Goal: Transaction & Acquisition: Purchase product/service

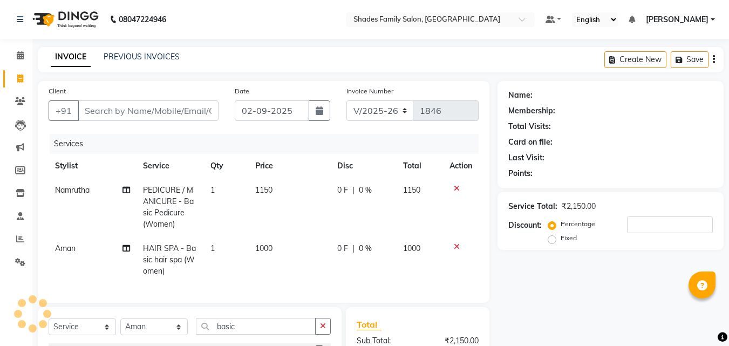
select select "7447"
select select "service"
select select "89612"
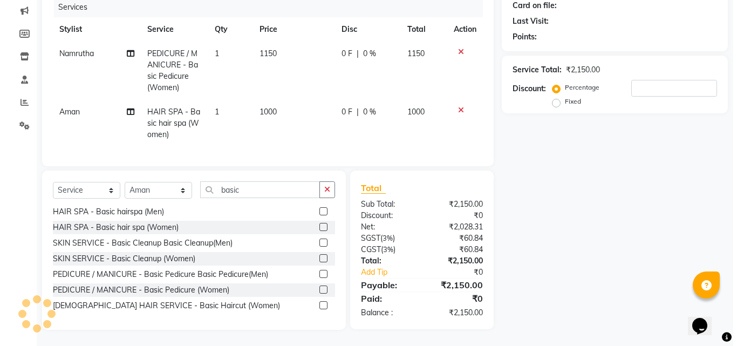
scroll to position [91, 0]
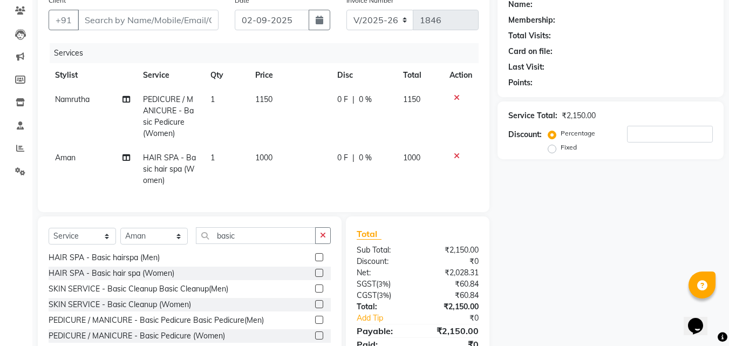
click at [575, 197] on div "Name: Membership: Total Visits: Card on file: Last Visit: Points: Service Total…" at bounding box center [614, 182] width 234 height 385
click at [539, 211] on div "Name: Membership: Total Visits: Card on file: Last Visit: Points: Service Total…" at bounding box center [614, 182] width 234 height 385
click at [176, 24] on input "Client" at bounding box center [148, 20] width 141 height 20
click at [204, 17] on input "Client" at bounding box center [148, 20] width 141 height 20
click at [552, 254] on div "Name: Membership: Total Visits: Card on file: Last Visit: Points: Service Total…" at bounding box center [614, 182] width 234 height 385
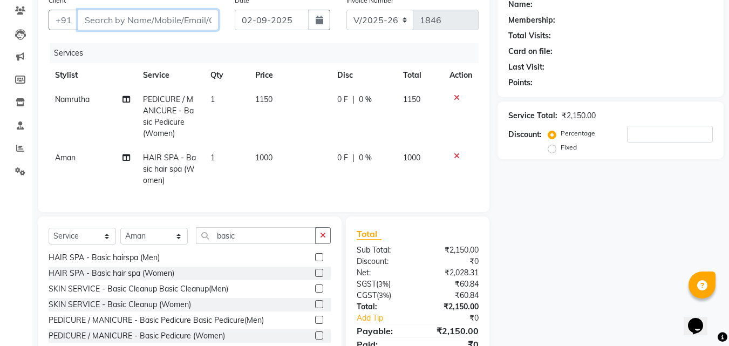
click at [105, 22] on input "Client" at bounding box center [148, 20] width 141 height 20
click at [123, 15] on input "Client" at bounding box center [148, 20] width 141 height 20
click at [186, 22] on input "Client" at bounding box center [148, 20] width 141 height 20
click at [211, 19] on input "Client" at bounding box center [148, 20] width 141 height 20
click at [209, 20] on input "Client" at bounding box center [148, 20] width 141 height 20
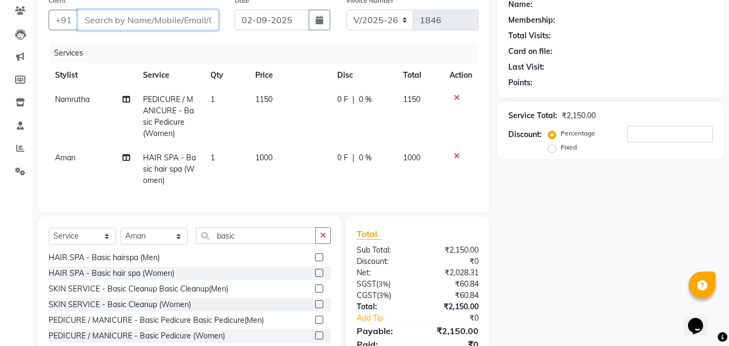
click at [138, 22] on input "Client" at bounding box center [148, 20] width 141 height 20
click at [140, 19] on input "Client" at bounding box center [148, 20] width 141 height 20
type input "9"
type input "0"
type input "9774976365"
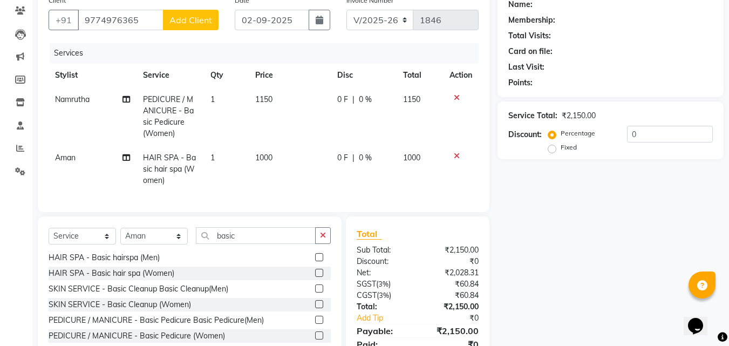
click at [203, 18] on span "Add Client" at bounding box center [190, 20] width 43 height 11
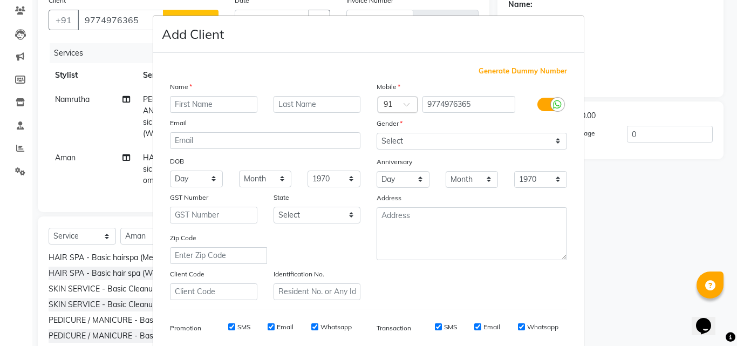
click at [182, 103] on input "text" at bounding box center [213, 104] width 87 height 17
type input "Dhafi"
drag, startPoint x: 392, startPoint y: 136, endPoint x: 397, endPoint y: 147, distance: 11.6
click at [392, 136] on select "Select Male Female Other Prefer Not To Say" at bounding box center [471, 141] width 190 height 17
select select "female"
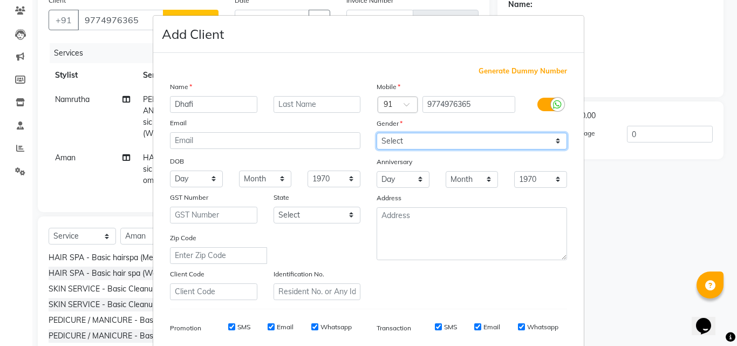
click at [376, 133] on select "Select Male Female Other Prefer Not To Say" at bounding box center [471, 141] width 190 height 17
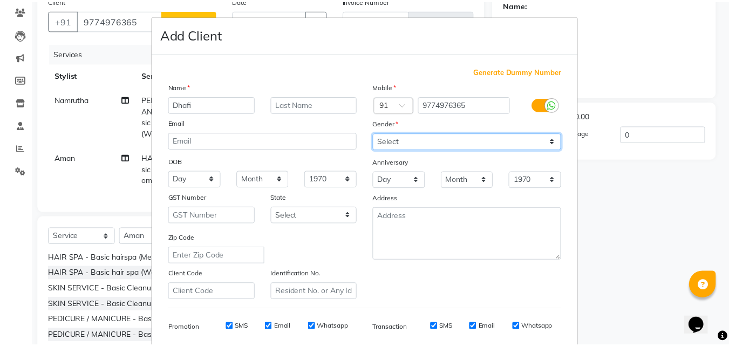
scroll to position [152, 0]
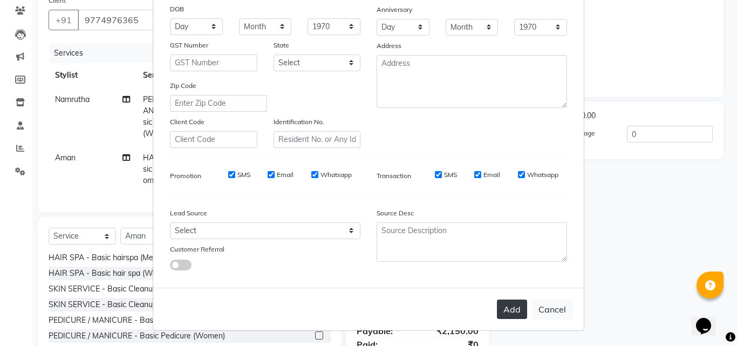
click at [513, 310] on button "Add" at bounding box center [512, 308] width 30 height 19
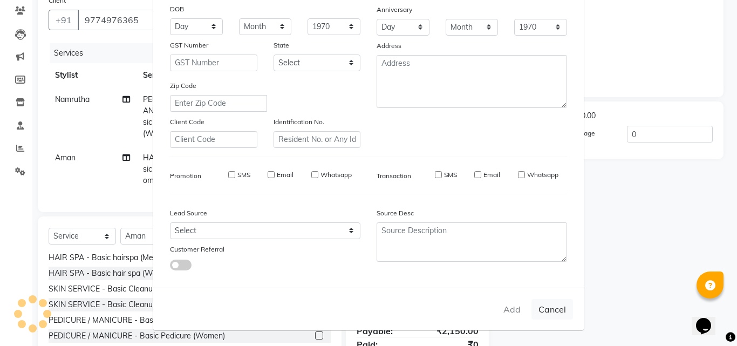
select select
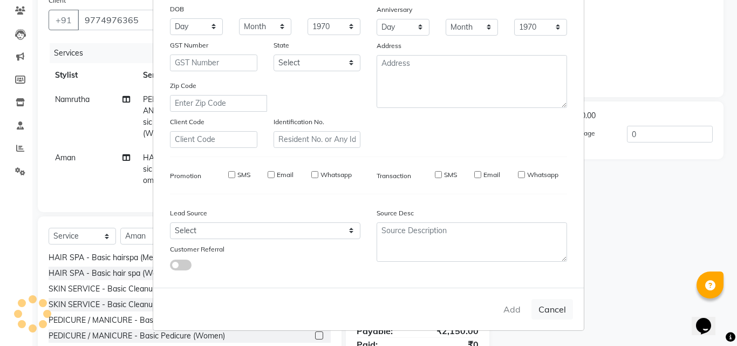
select select
checkbox input "false"
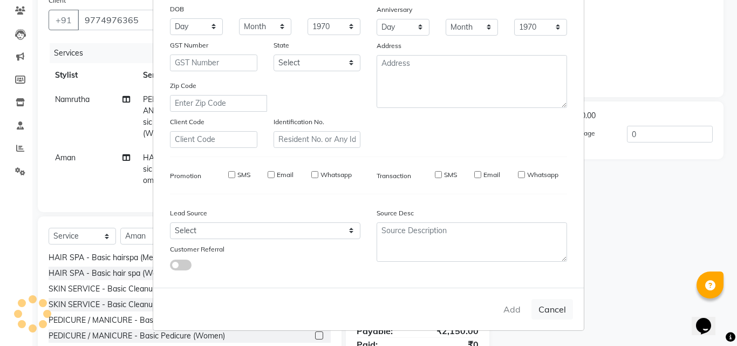
checkbox input "false"
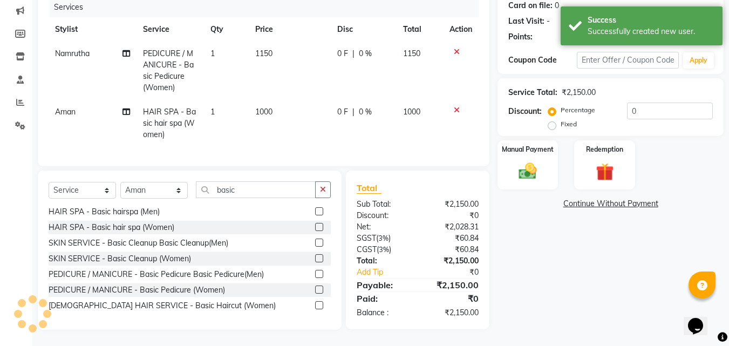
scroll to position [145, 0]
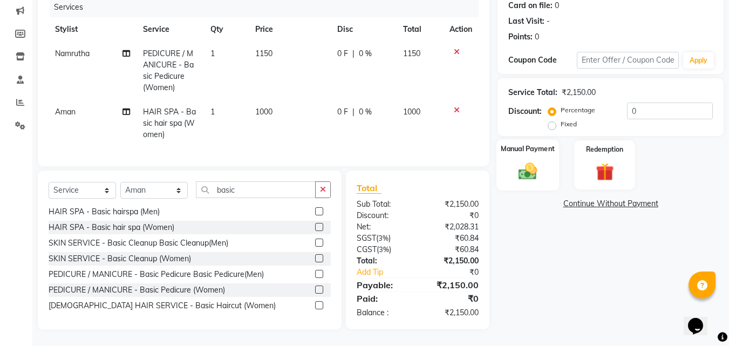
click at [517, 161] on img at bounding box center [527, 171] width 30 height 22
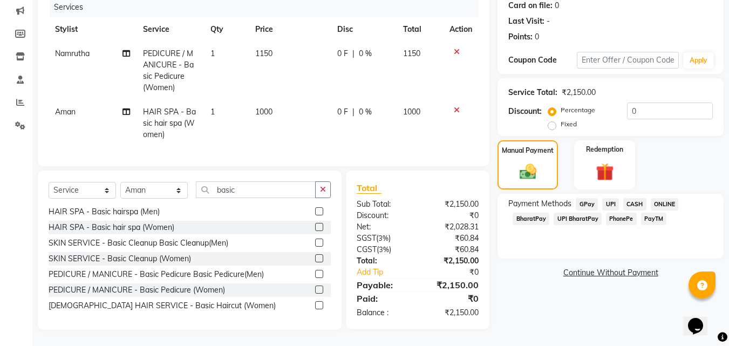
click at [663, 198] on span "ONLINE" at bounding box center [664, 204] width 28 height 12
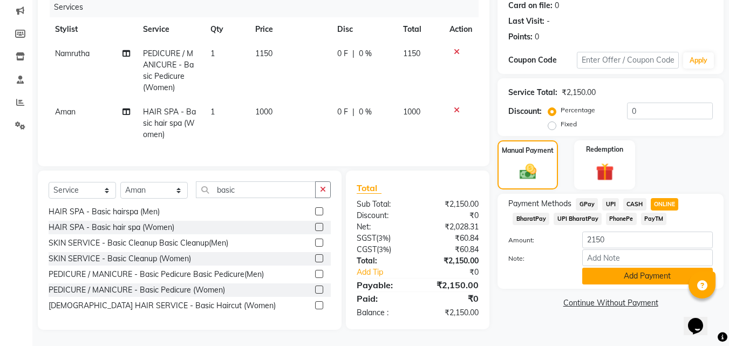
click at [643, 268] on button "Add Payment" at bounding box center [647, 276] width 131 height 17
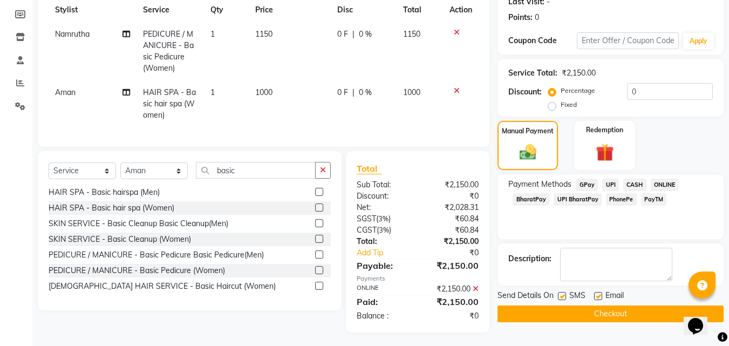
scroll to position [167, 0]
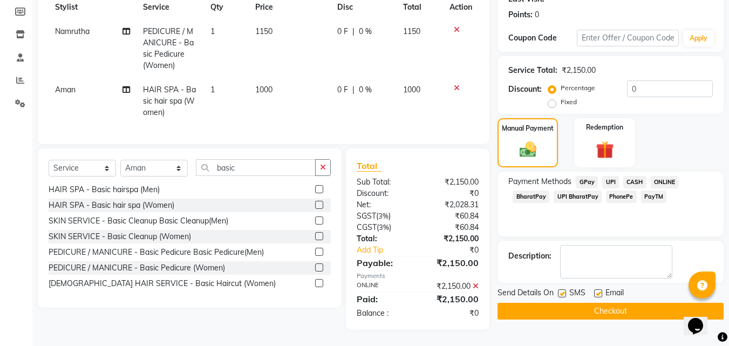
click at [602, 308] on button "Checkout" at bounding box center [610, 311] width 226 height 17
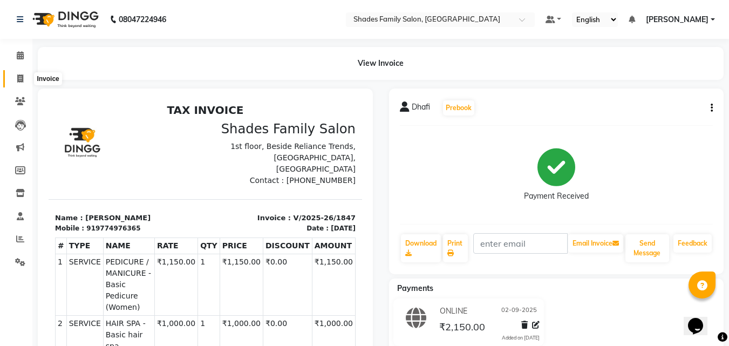
click at [24, 81] on span at bounding box center [20, 79] width 19 height 12
select select "service"
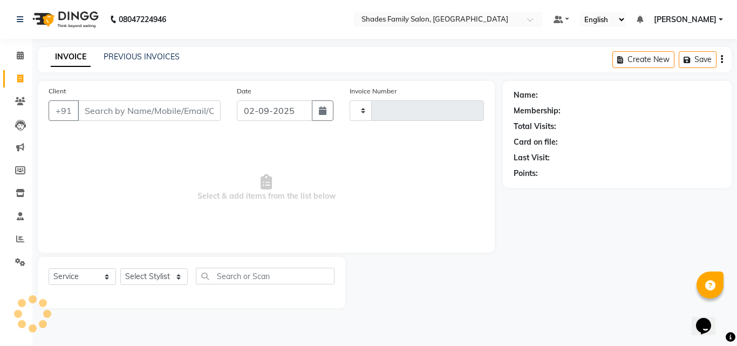
type input "1848"
select select "7447"
drag, startPoint x: 22, startPoint y: 237, endPoint x: 64, endPoint y: 239, distance: 42.1
click at [22, 238] on icon at bounding box center [20, 239] width 8 height 8
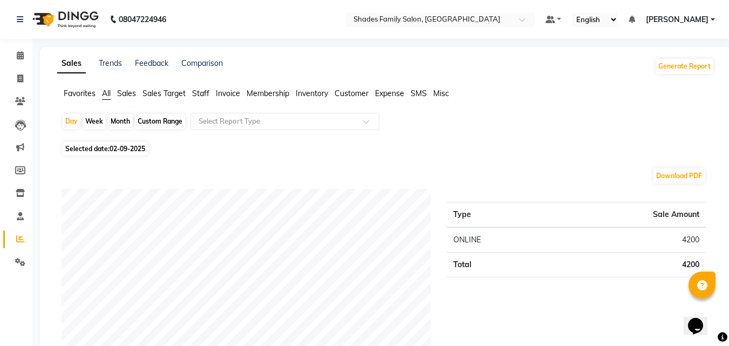
click at [129, 150] on span "02-09-2025" at bounding box center [127, 149] width 36 height 8
select select "9"
select select "2025"
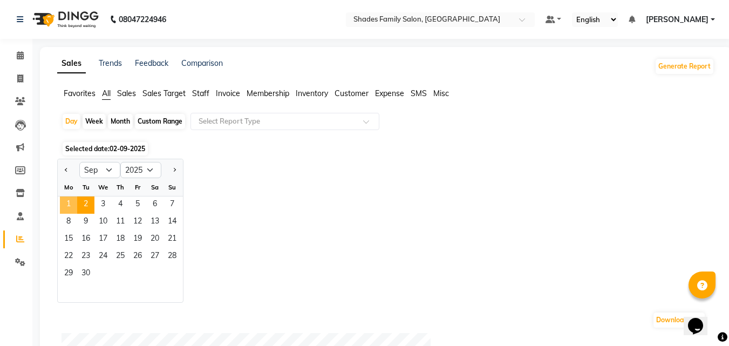
click at [72, 207] on span "1" at bounding box center [68, 204] width 17 height 17
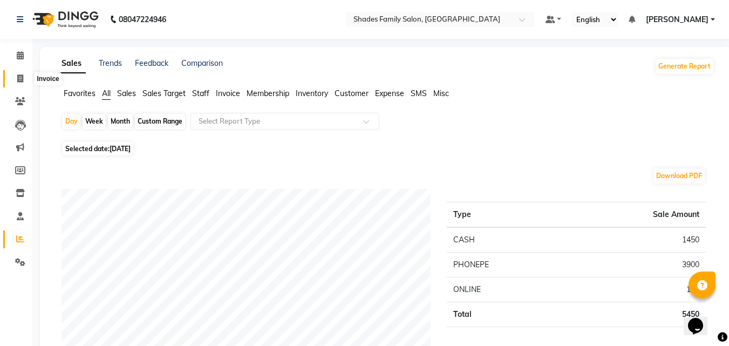
click at [18, 79] on icon at bounding box center [20, 78] width 6 height 8
select select "service"
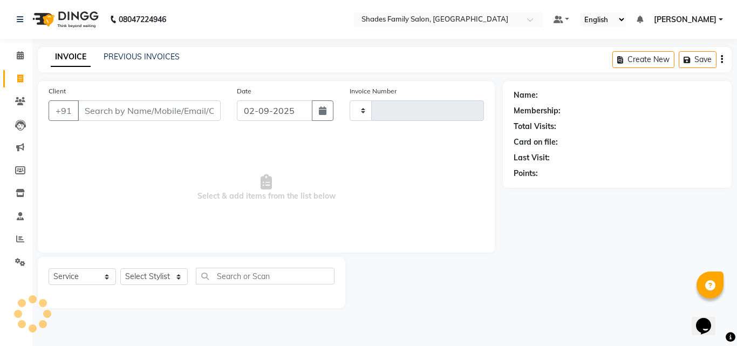
type input "1848"
select select "7447"
click at [393, 209] on span "Select & add items from the list below" at bounding box center [266, 188] width 435 height 108
click at [153, 273] on select "Select Stylist Aman Monica Namrutha Ranjith Zeeshan" at bounding box center [153, 276] width 67 height 17
select select "69687"
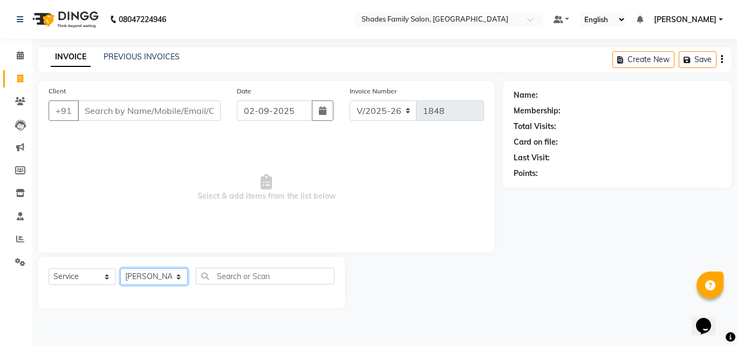
click at [120, 268] on select "Select Stylist Aman Monica Namrutha Ranjith Zeeshan" at bounding box center [153, 276] width 67 height 17
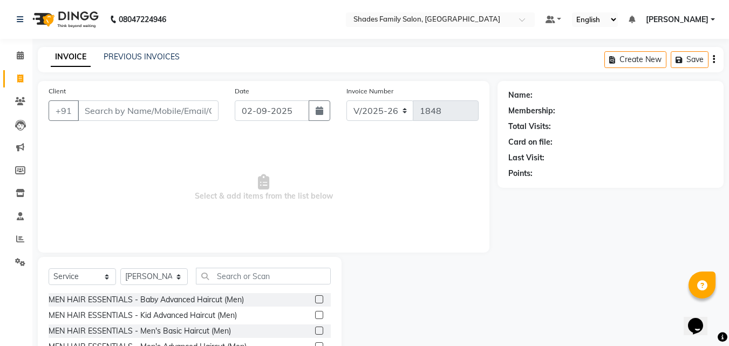
click at [315, 333] on label at bounding box center [319, 330] width 8 height 8
click at [315, 333] on input "checkbox" at bounding box center [318, 330] width 7 height 7
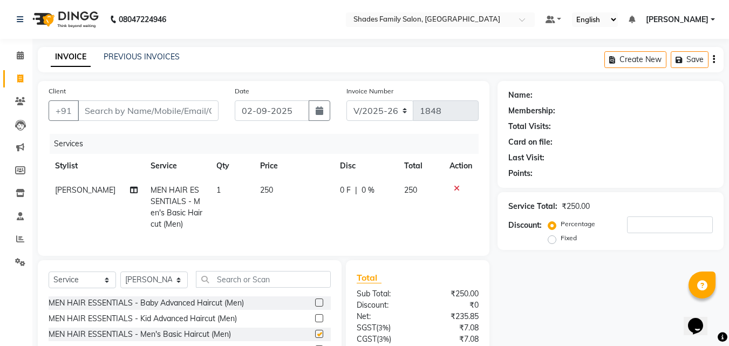
checkbox input "false"
click at [286, 193] on td "250" at bounding box center [293, 207] width 80 height 58
select select "69687"
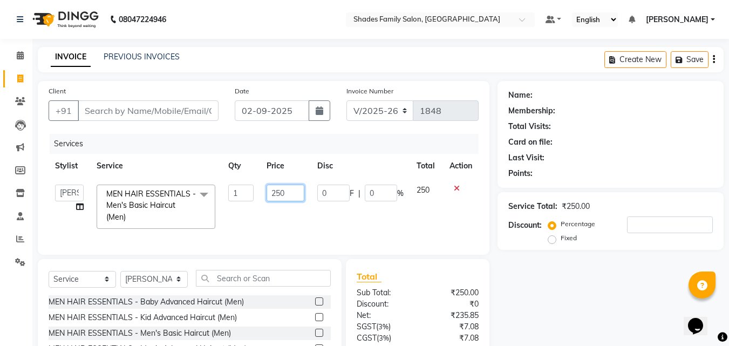
click at [286, 193] on input "250" at bounding box center [284, 192] width 37 height 17
type input "200"
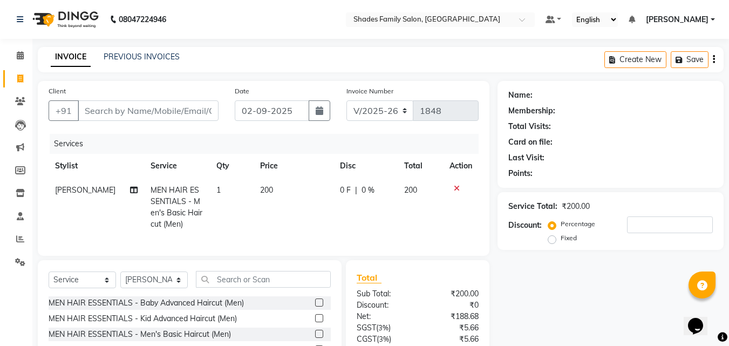
click at [316, 223] on tr "Zeeshan MEN HAIR ESSENTIALS - Men's Basic Haircut (Men) 1 200 0 F | 0 % 200" at bounding box center [264, 207] width 430 height 58
click at [139, 112] on input "Client" at bounding box center [148, 110] width 141 height 20
click at [143, 105] on input "Client" at bounding box center [148, 110] width 141 height 20
click at [194, 113] on input "Client" at bounding box center [148, 110] width 141 height 20
click at [190, 115] on input "Client" at bounding box center [148, 110] width 141 height 20
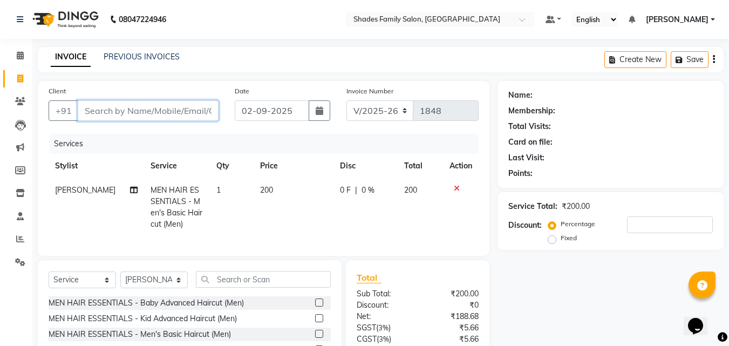
click at [172, 109] on input "Client" at bounding box center [148, 110] width 141 height 20
type input "6"
type input "0"
type input "6362397657"
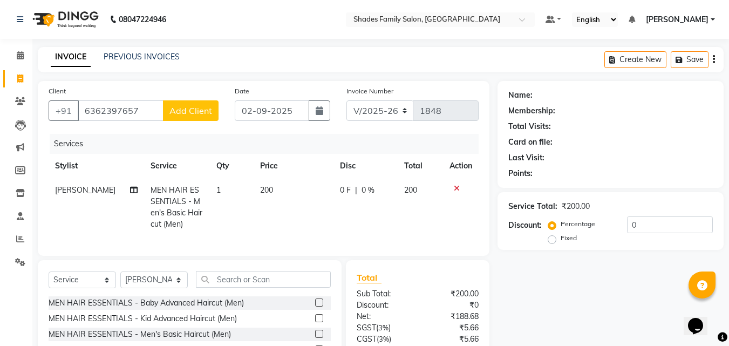
click at [198, 107] on span "Add Client" at bounding box center [190, 110] width 43 height 11
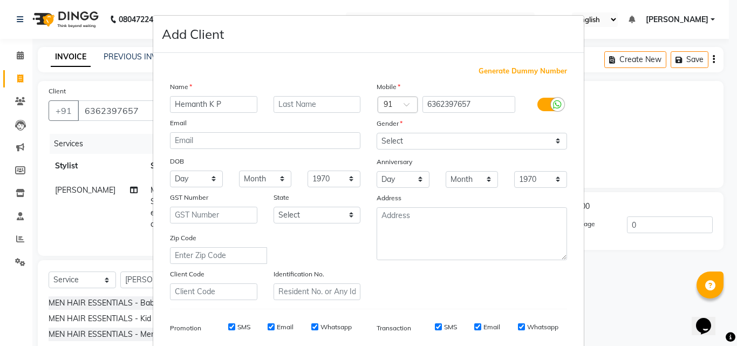
type input "Hemanth K P"
click at [443, 143] on select "Select Male Female Other Prefer Not To Say" at bounding box center [471, 141] width 190 height 17
select select "male"
click at [376, 133] on select "Select Male Female Other Prefer Not To Say" at bounding box center [471, 141] width 190 height 17
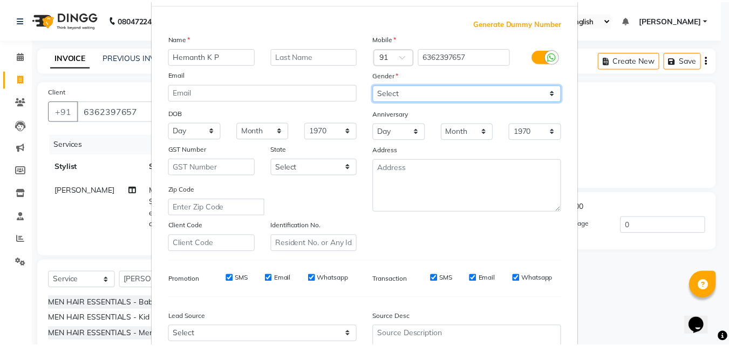
scroll to position [152, 0]
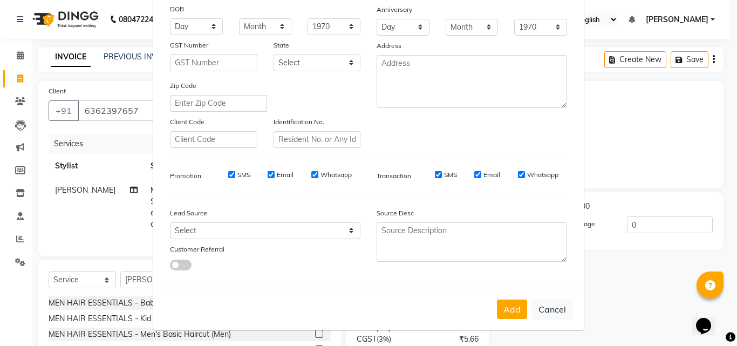
click at [492, 304] on div "Add Cancel" at bounding box center [368, 308] width 430 height 43
click at [510, 309] on button "Add" at bounding box center [512, 308] width 30 height 19
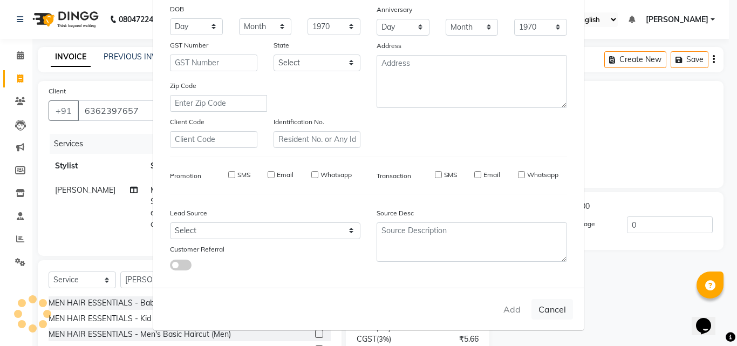
select select
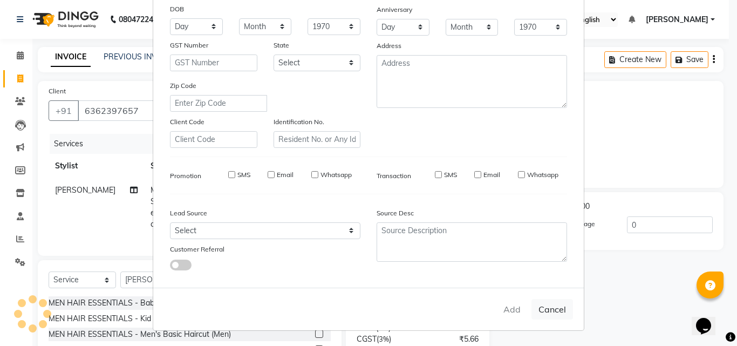
select select
checkbox input "false"
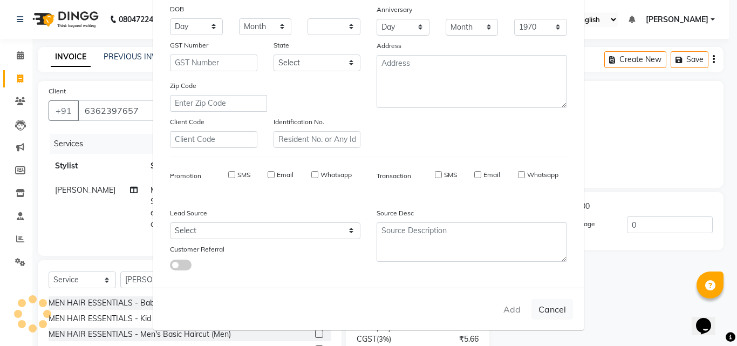
checkbox input "false"
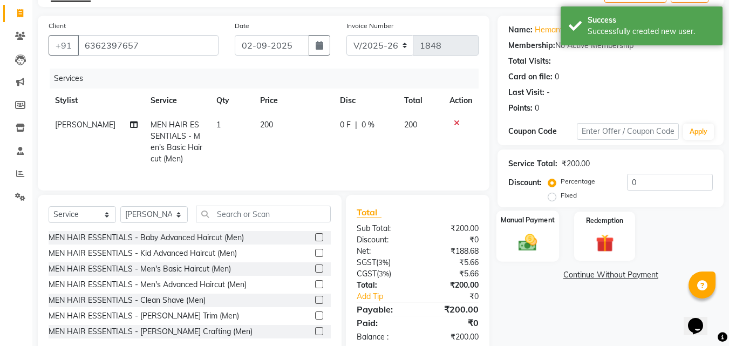
scroll to position [98, 0]
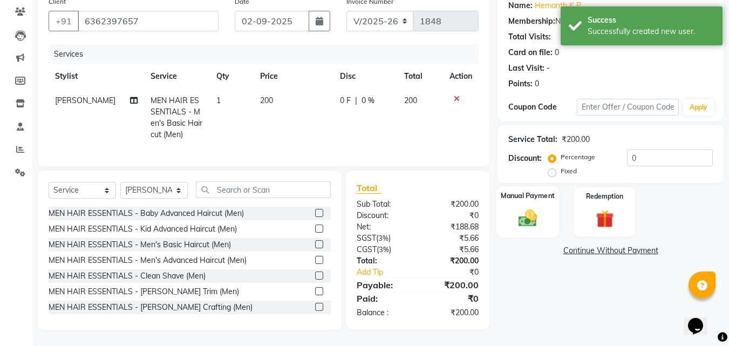
click at [530, 215] on img at bounding box center [527, 218] width 30 height 22
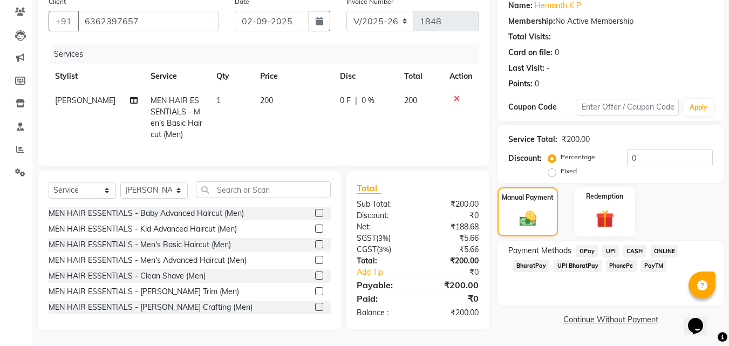
click at [628, 245] on span "CASH" at bounding box center [634, 251] width 23 height 12
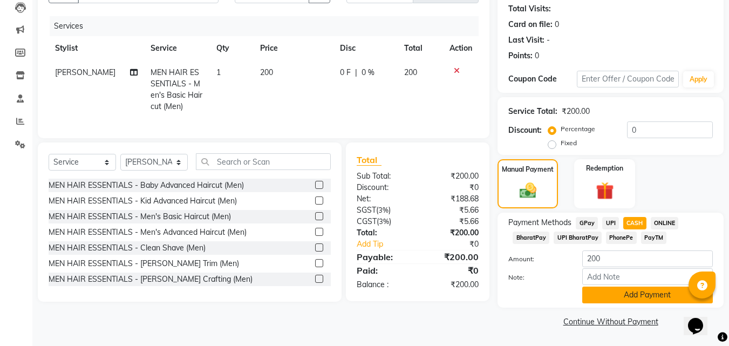
click at [601, 289] on button "Add Payment" at bounding box center [647, 294] width 131 height 17
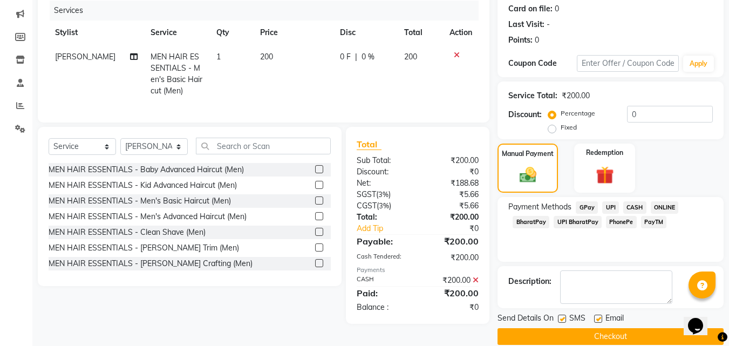
scroll to position [148, 0]
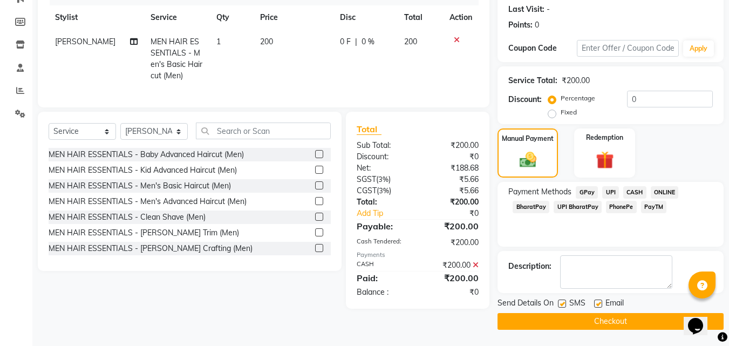
click at [592, 321] on button "Checkout" at bounding box center [610, 321] width 226 height 17
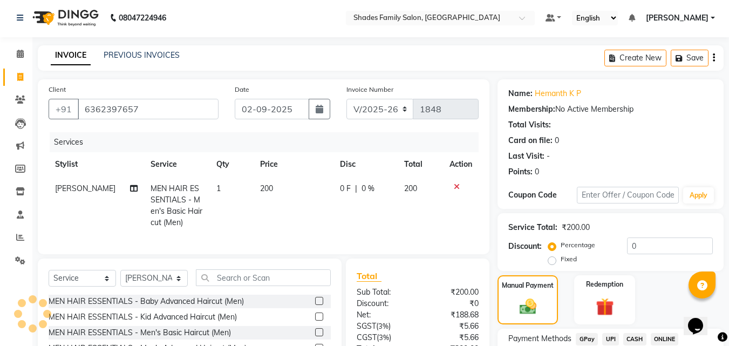
scroll to position [0, 0]
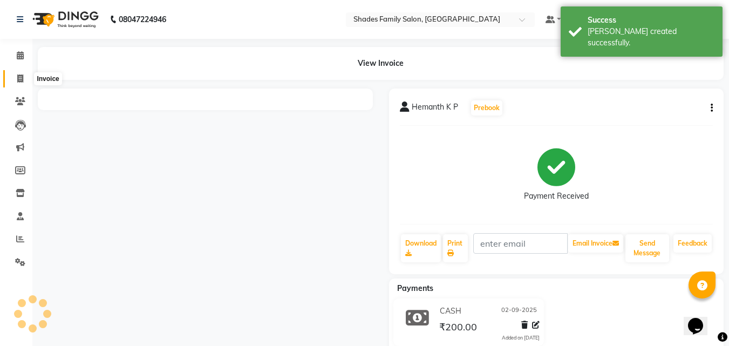
click at [22, 78] on icon at bounding box center [20, 78] width 6 height 8
select select "service"
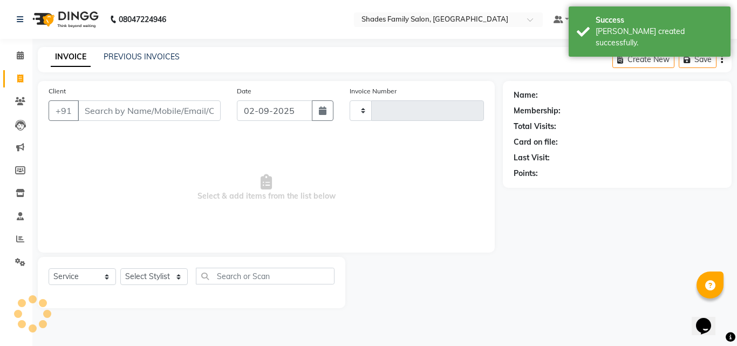
type input "1849"
select select "7447"
click at [152, 278] on select "Select Stylist Aman Monica Namrutha Ranjith Zeeshan" at bounding box center [153, 276] width 67 height 17
select select "89612"
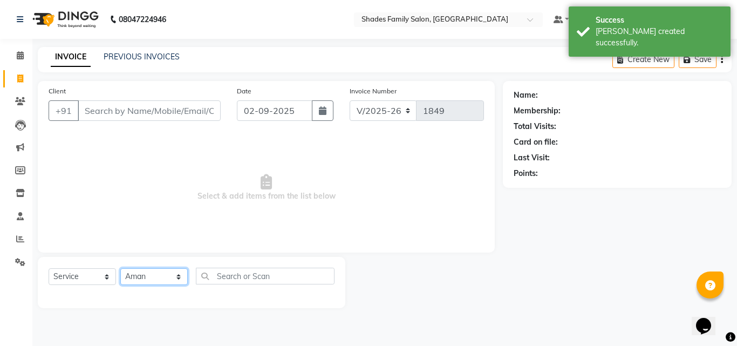
click at [120, 268] on select "Select Stylist Aman Monica Namrutha Ranjith Zeeshan" at bounding box center [153, 276] width 67 height 17
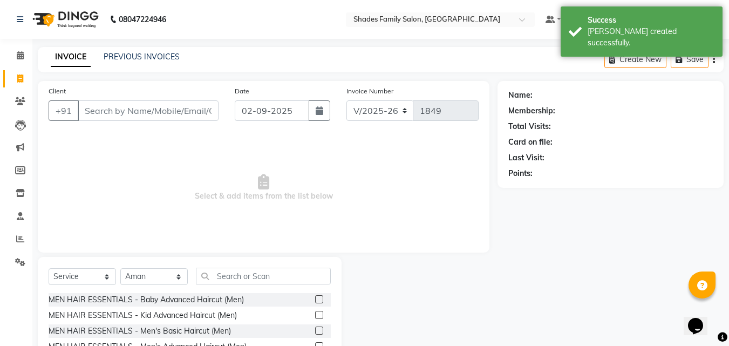
click at [315, 328] on label at bounding box center [319, 330] width 8 height 8
click at [315, 328] on input "checkbox" at bounding box center [318, 330] width 7 height 7
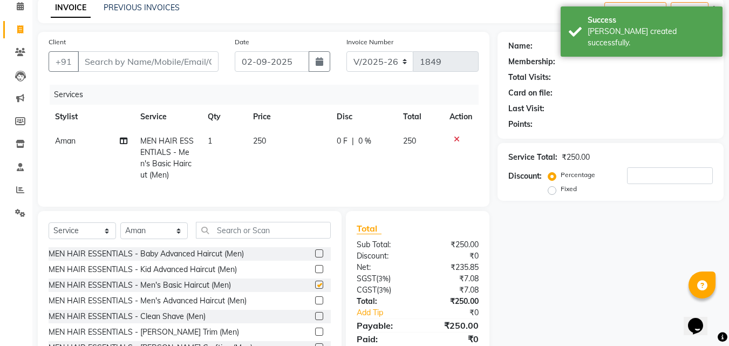
checkbox input "false"
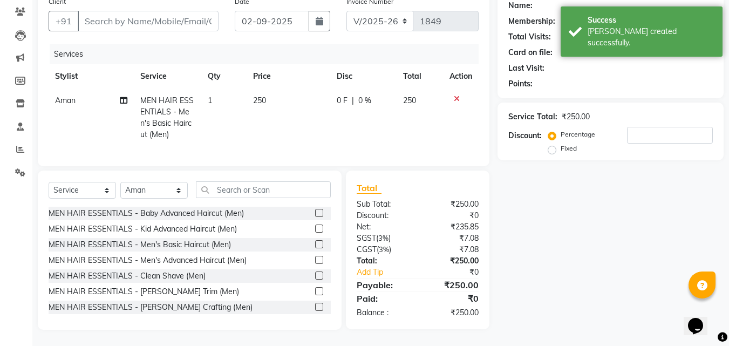
click at [315, 288] on label at bounding box center [319, 291] width 8 height 8
click at [315, 288] on input "checkbox" at bounding box center [318, 291] width 7 height 7
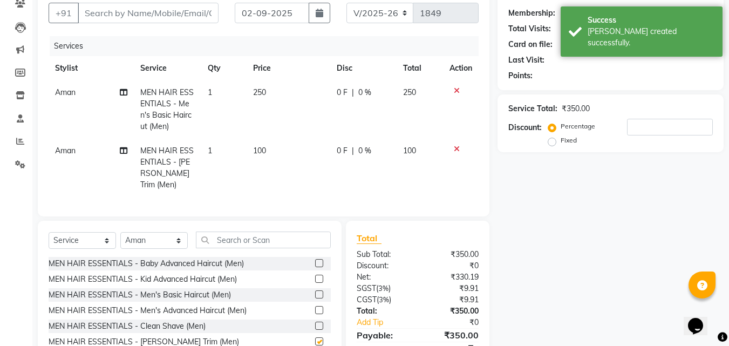
checkbox input "false"
click at [272, 91] on td "250" at bounding box center [288, 109] width 84 height 58
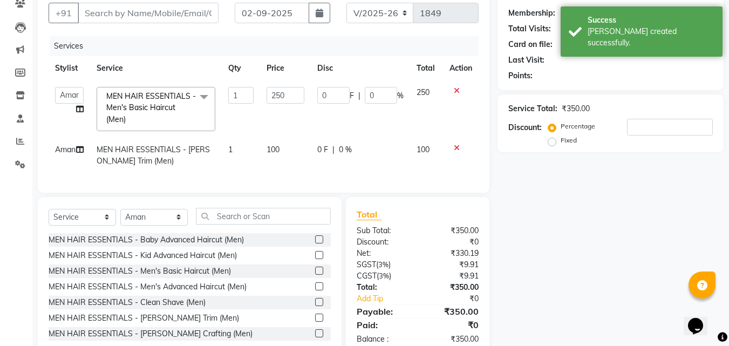
click at [272, 91] on input "250" at bounding box center [284, 95] width 37 height 17
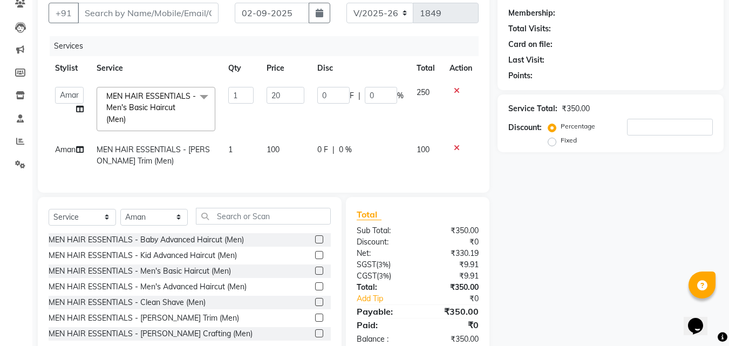
type input "200"
drag, startPoint x: 310, startPoint y: 141, endPoint x: 436, endPoint y: 12, distance: 180.8
click at [310, 142] on tr "Aman MEN HAIR ESSENTIALS - Beard Trim (Men) 1 100 0 F | 0 % 100" at bounding box center [264, 156] width 430 height 36
